Goal: Task Accomplishment & Management: Manage account settings

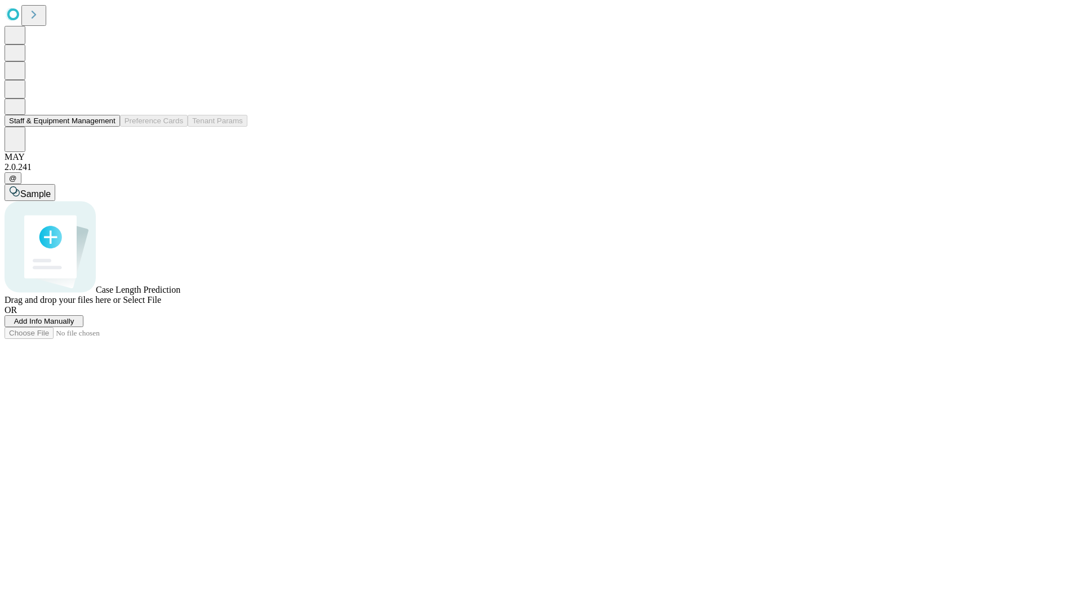
click at [108, 127] on button "Staff & Equipment Management" at bounding box center [62, 121] width 115 height 12
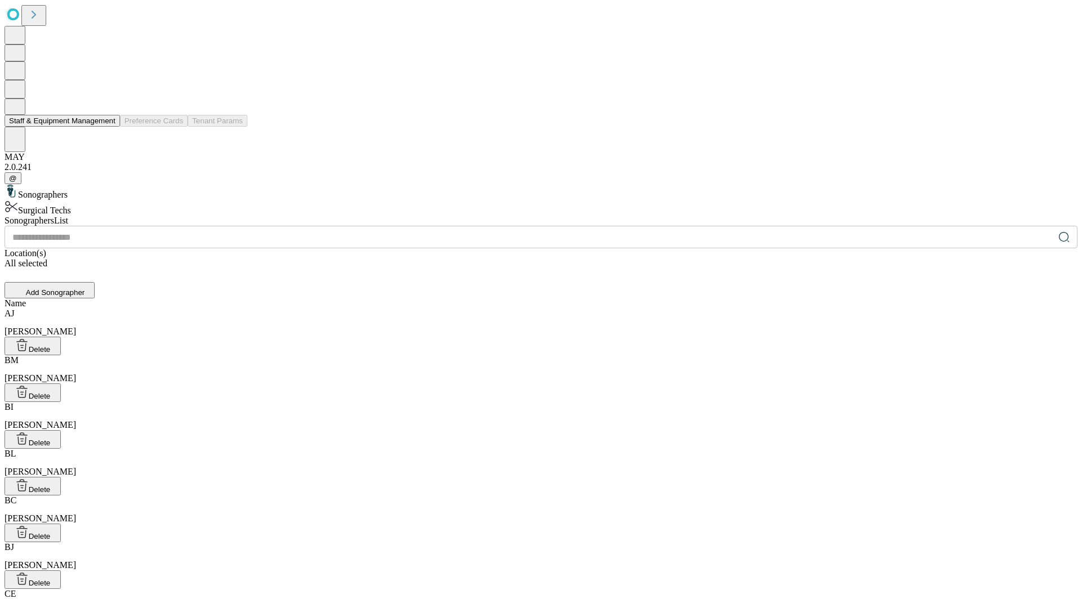
click at [108, 127] on button "Staff & Equipment Management" at bounding box center [62, 121] width 115 height 12
